Goal: Information Seeking & Learning: Check status

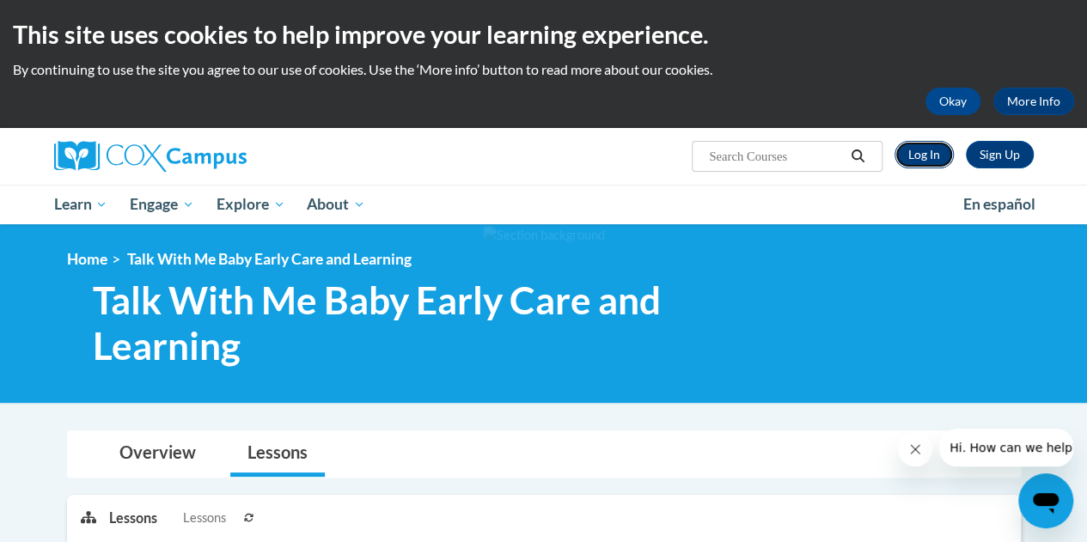
click at [921, 159] on link "Log In" at bounding box center [924, 155] width 59 height 28
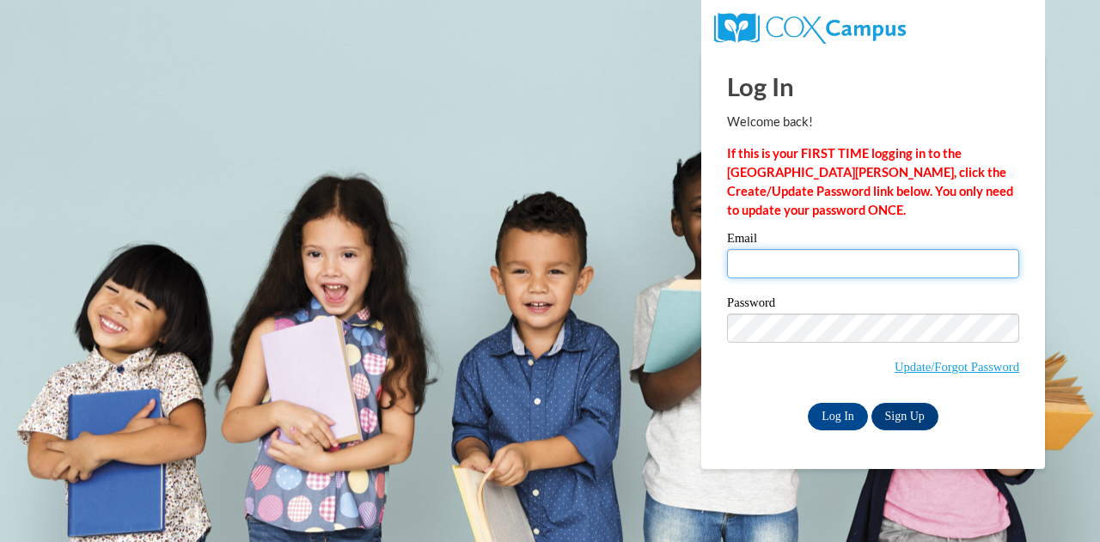
click at [865, 264] on input "Email" at bounding box center [873, 263] width 292 height 29
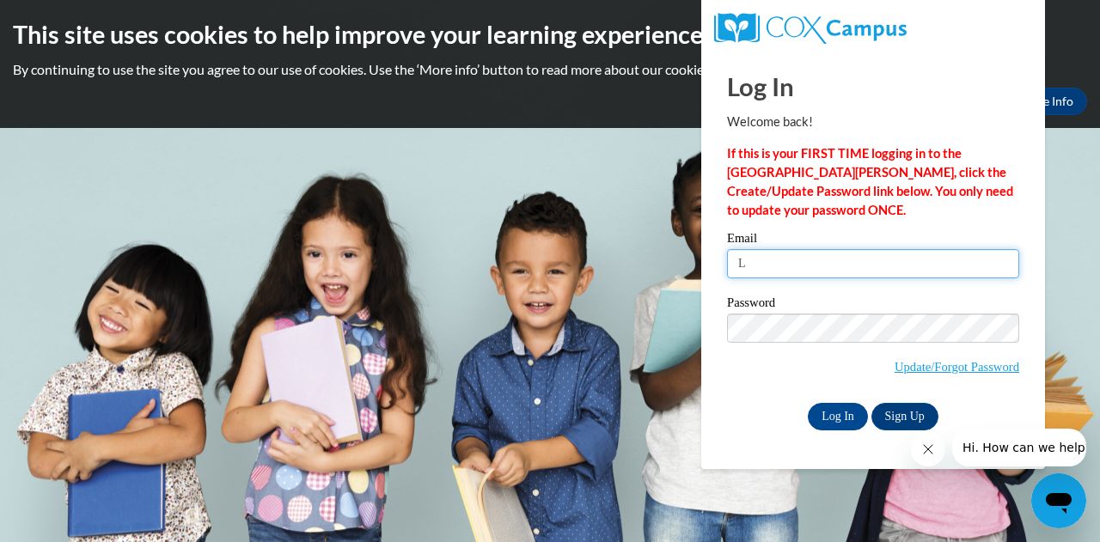
type input "[PERSON_NAME][EMAIL_ADDRESS][PERSON_NAME][DOMAIN_NAME]"
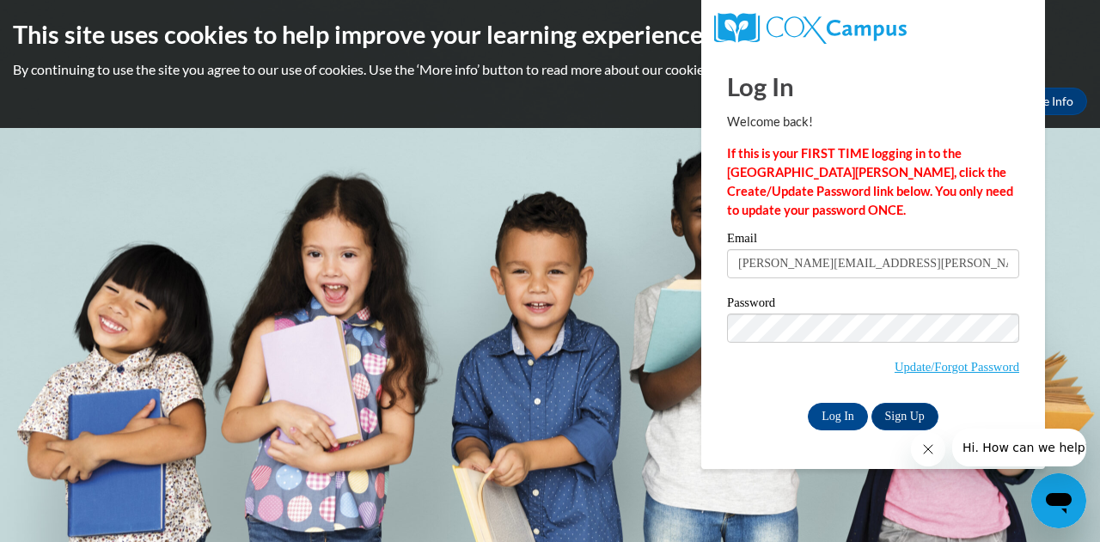
click at [870, 309] on label "Password" at bounding box center [873, 305] width 292 height 17
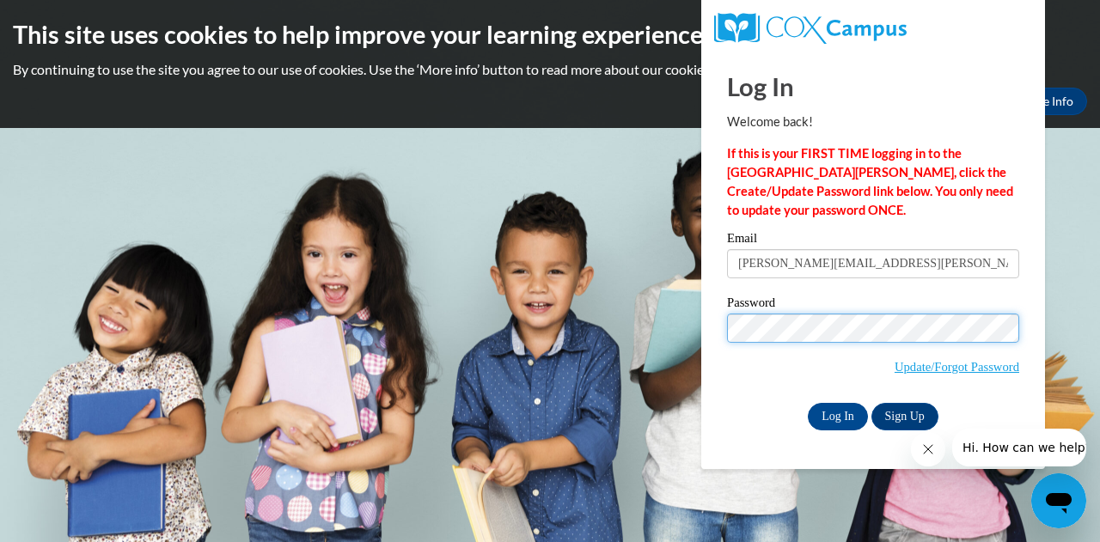
click at [808, 403] on input "Log In" at bounding box center [838, 417] width 60 height 28
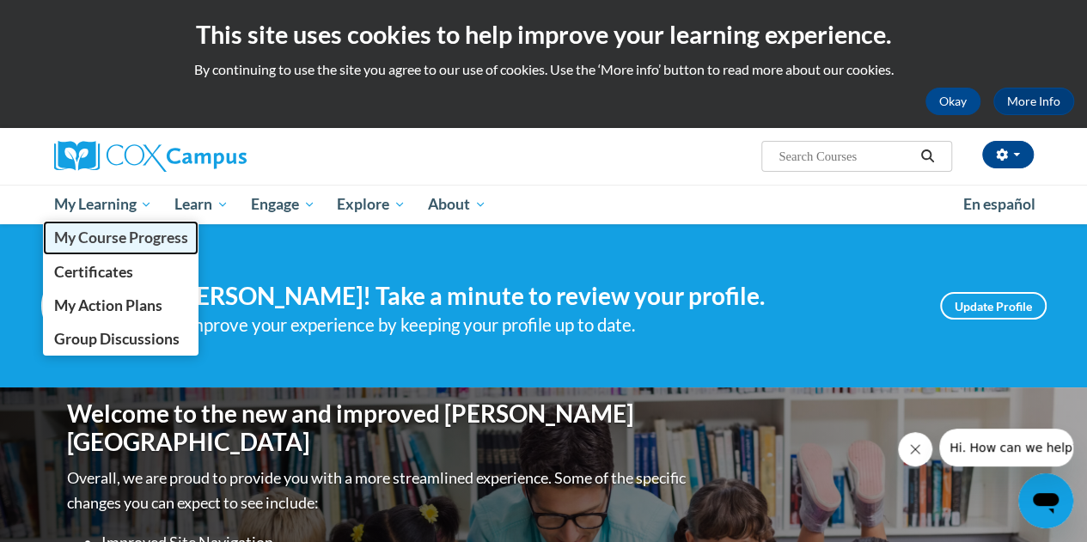
click at [90, 245] on span "My Course Progress" at bounding box center [120, 238] width 134 height 18
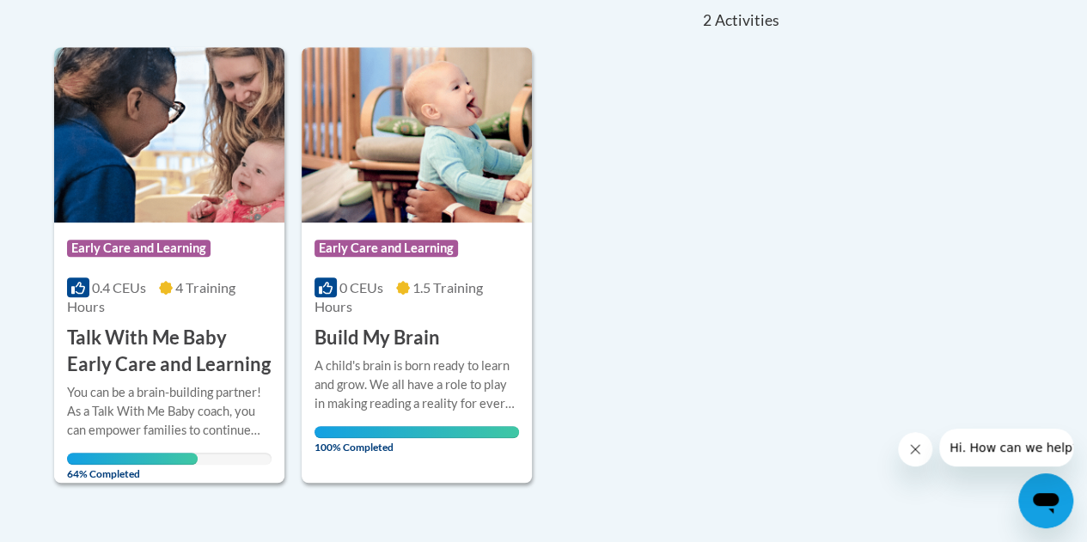
scroll to position [430, 0]
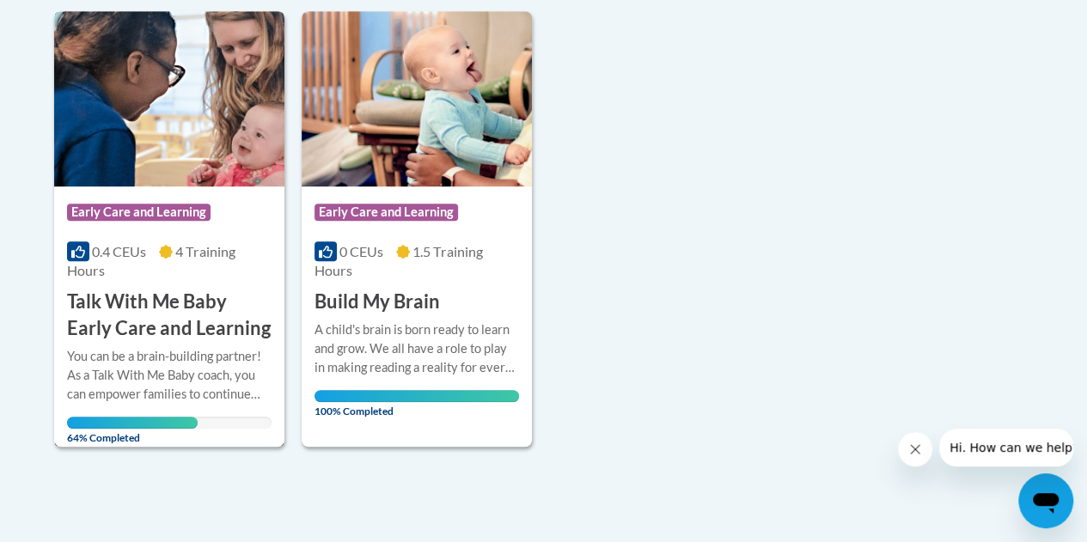
click at [172, 174] on img at bounding box center [169, 98] width 230 height 175
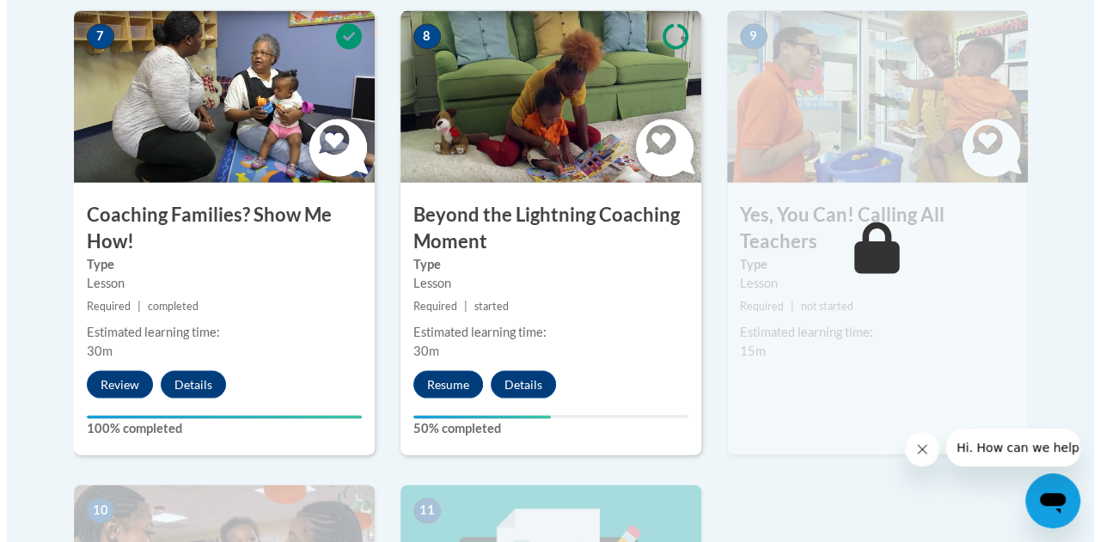
scroll to position [1606, 0]
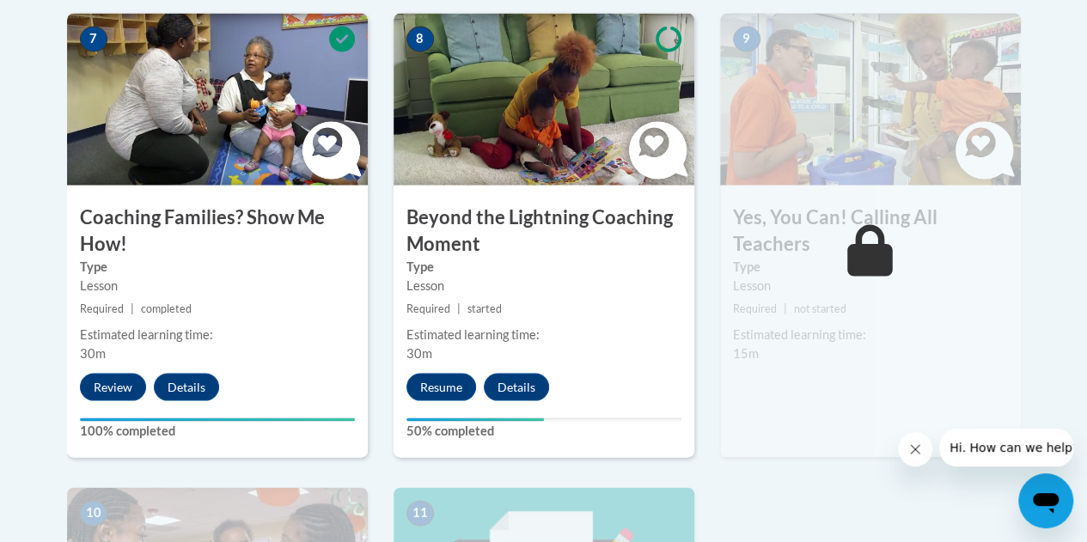
click at [450, 369] on div "8 Beyond the Lightning Coaching Moment Type Lesson Required | started Estimated…" at bounding box center [544, 235] width 301 height 444
click at [463, 382] on button "Resume" at bounding box center [442, 387] width 70 height 28
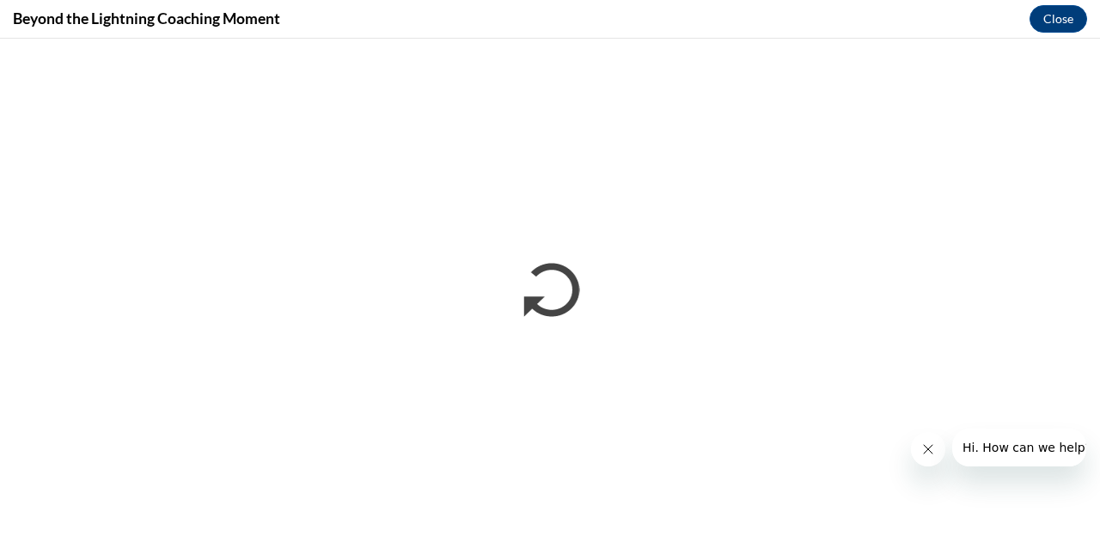
scroll to position [0, 0]
